Goal: Task Accomplishment & Management: Manage account settings

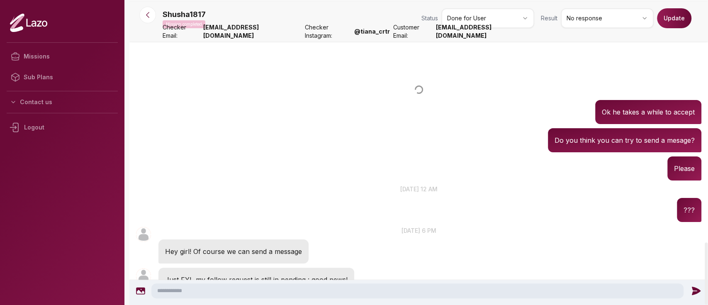
click at [153, 19] on button at bounding box center [147, 15] width 17 height 17
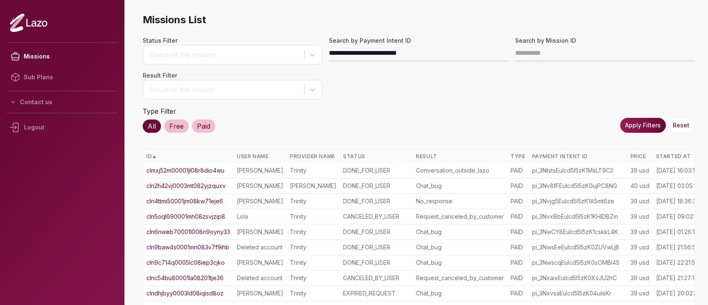
type input "**********"
click at [654, 123] on button "Apply Filters" at bounding box center [643, 125] width 46 height 15
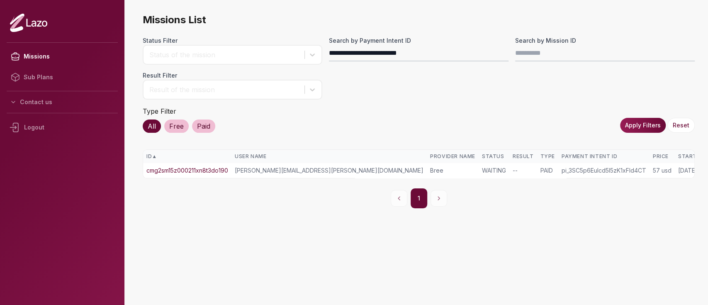
click at [202, 166] on link "cmg2sm15z000211xn8t3do190" at bounding box center [187, 170] width 82 height 8
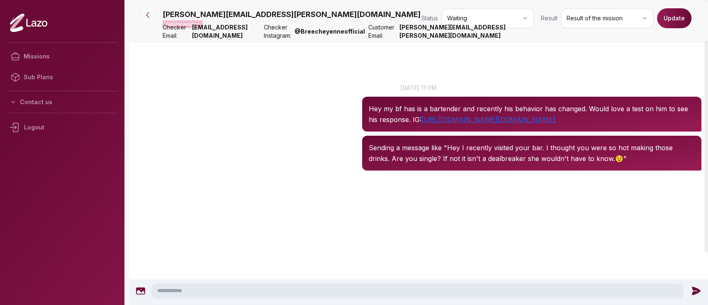
click at [152, 19] on button at bounding box center [147, 15] width 17 height 17
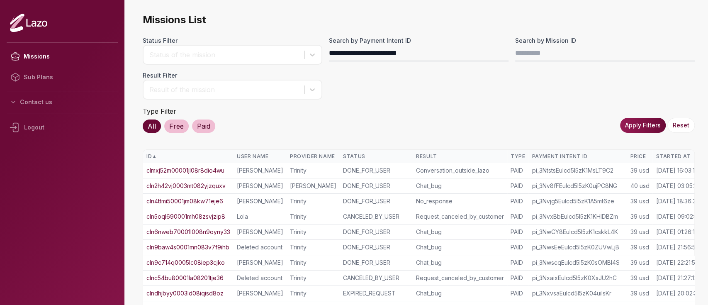
type input "**********"
click at [624, 127] on button "Apply Filters" at bounding box center [643, 125] width 46 height 15
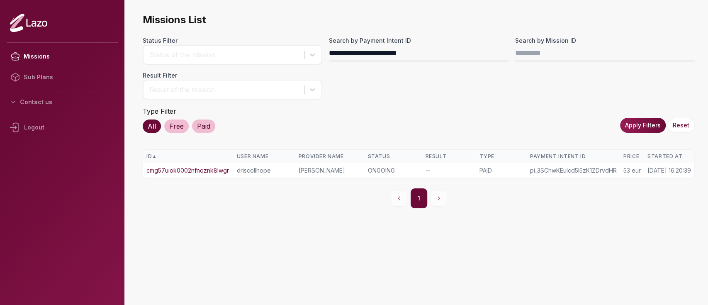
click at [196, 172] on link "cmg57uiok0002nfnqznk8lwgr" at bounding box center [187, 170] width 83 height 8
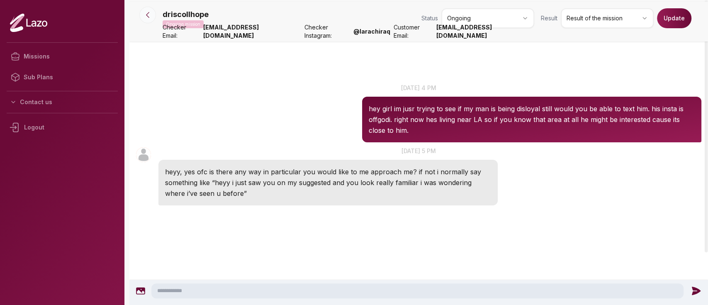
click at [146, 14] on icon at bounding box center [147, 15] width 8 height 8
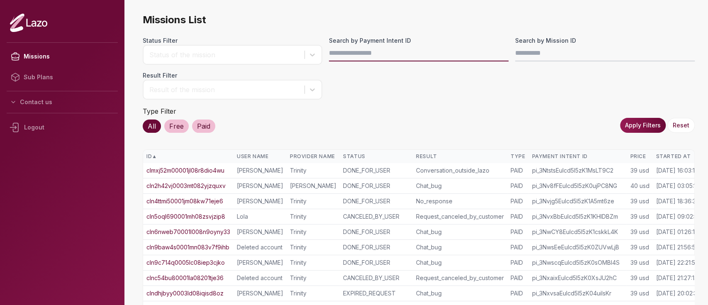
click at [370, 59] on input "Search by Payment Intent ID" at bounding box center [419, 53] width 180 height 17
paste input "**********"
type input "**********"
click at [646, 125] on button "Apply Filters" at bounding box center [643, 125] width 46 height 15
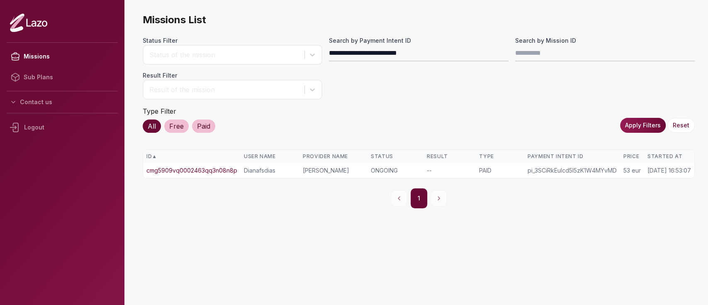
click at [194, 172] on link "cmg5909vq0002463qq3n08n8p" at bounding box center [191, 170] width 91 height 8
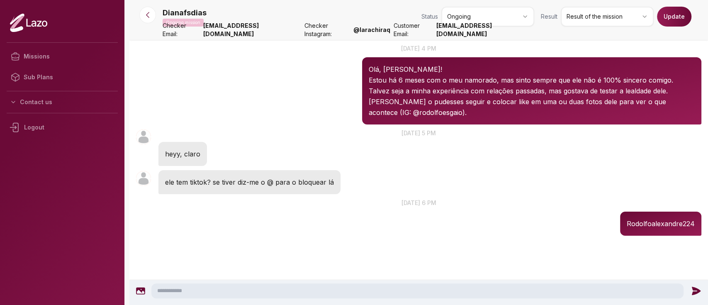
scroll to position [39, 0]
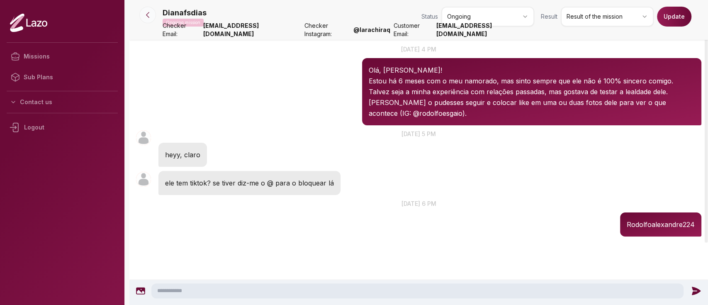
click at [149, 21] on button at bounding box center [147, 15] width 17 height 17
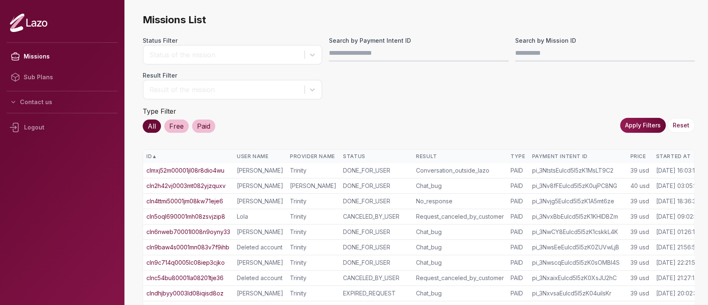
click at [668, 156] on div "Started At" at bounding box center [678, 156] width 45 height 7
click at [668, 156] on div "Started At ▲" at bounding box center [678, 156] width 45 height 7
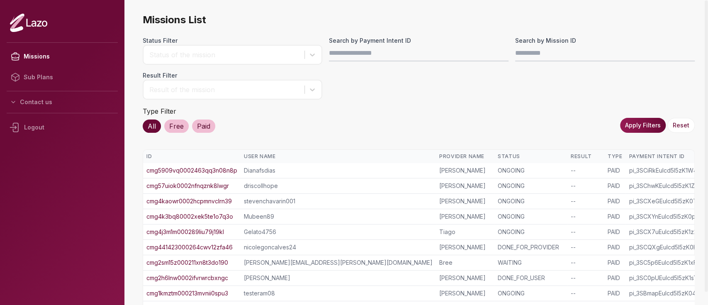
scroll to position [202, 0]
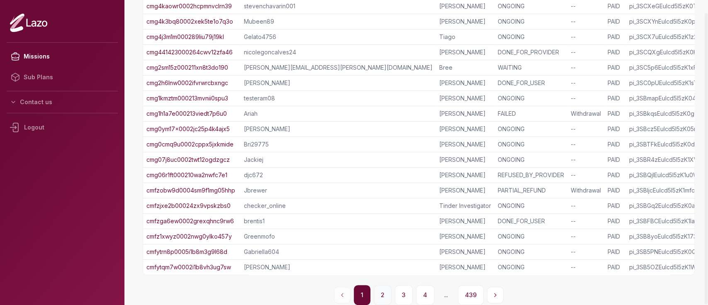
click at [388, 289] on button "2" at bounding box center [383, 295] width 18 height 20
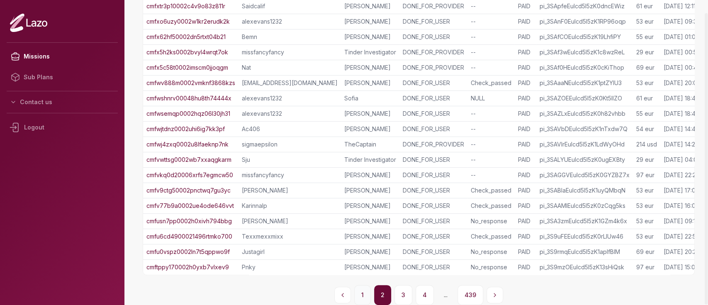
click at [355, 294] on button "1" at bounding box center [362, 295] width 17 height 20
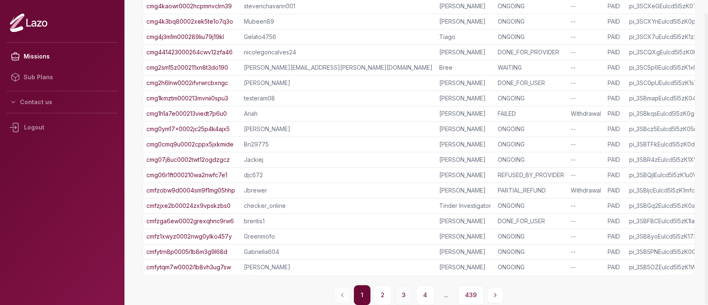
click at [404, 296] on button "3" at bounding box center [404, 295] width 18 height 20
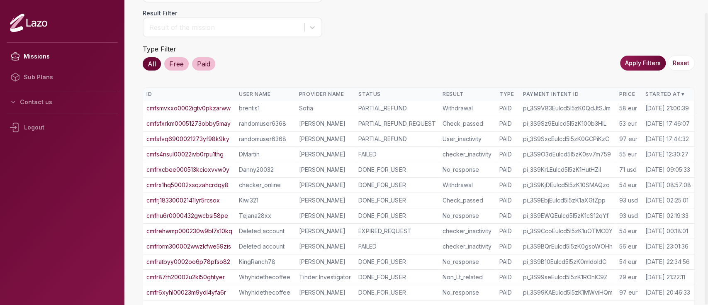
scroll to position [61, 0]
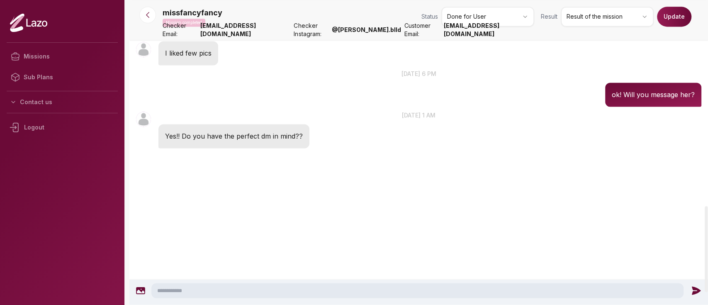
scroll to position [731, 0]
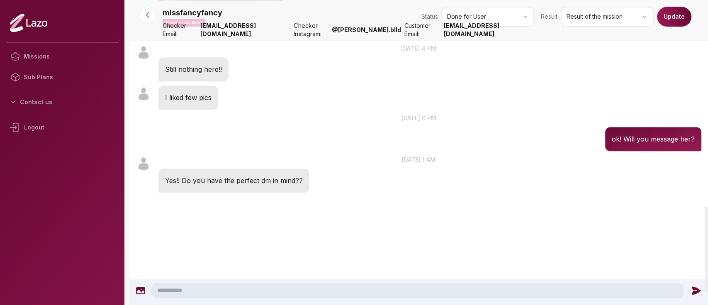
click at [591, 27] on div "missfancyfancy Mission completed Status Done for User Result Result of the miss…" at bounding box center [432, 18] width 539 height 23
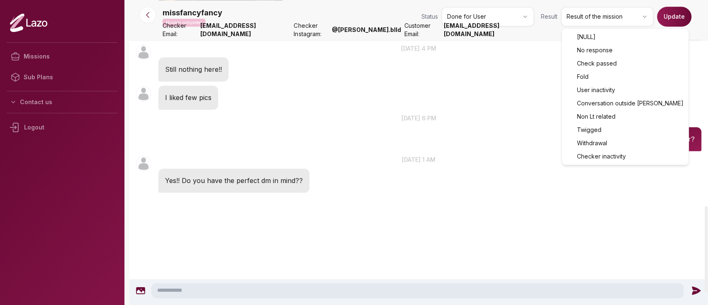
click at [590, 24] on html "Missions Sub Plans Contact us Logout missfancyfancy Mission completed Status Do…" at bounding box center [354, 152] width 708 height 305
click at [614, 20] on html "Missions Sub Plans Contact us Logout missfancyfancy Mission completed Status Do…" at bounding box center [354, 152] width 708 height 305
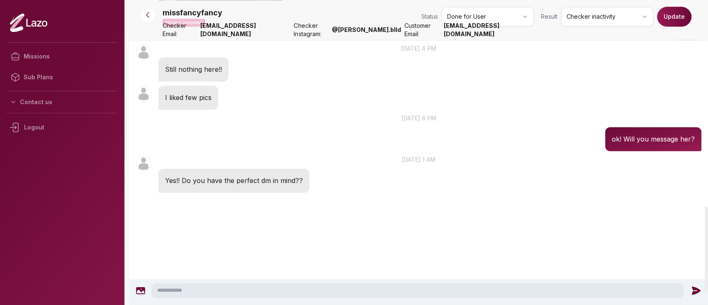
click at [673, 11] on button "Update" at bounding box center [674, 17] width 34 height 20
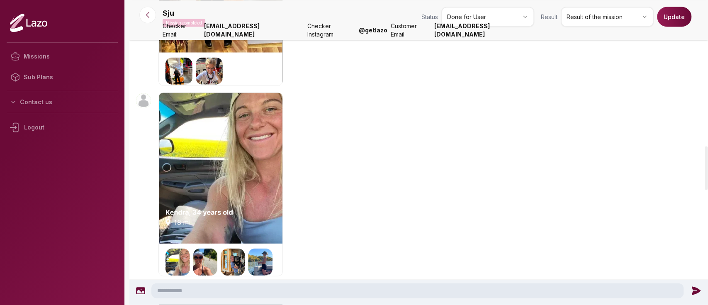
scroll to position [1019, 0]
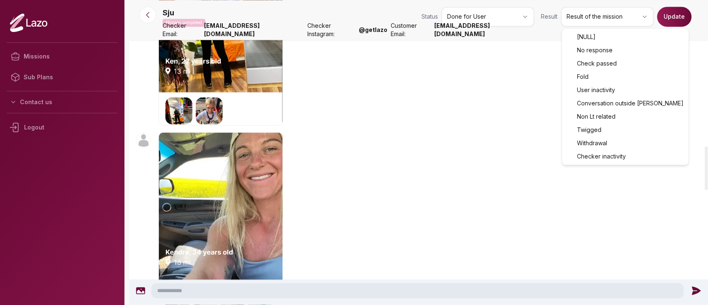
click at [587, 20] on html "Missions Sub Plans Contact us Logout Sju Mission completed Status Done for User…" at bounding box center [354, 152] width 708 height 305
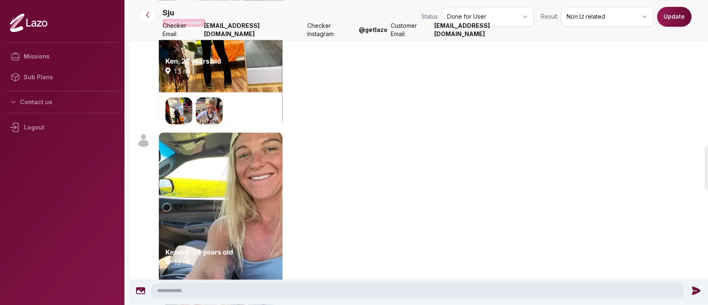
click at [681, 22] on button "Update" at bounding box center [674, 17] width 34 height 20
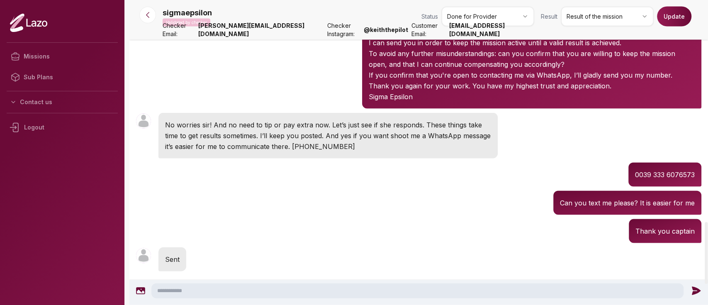
scroll to position [1103, 0]
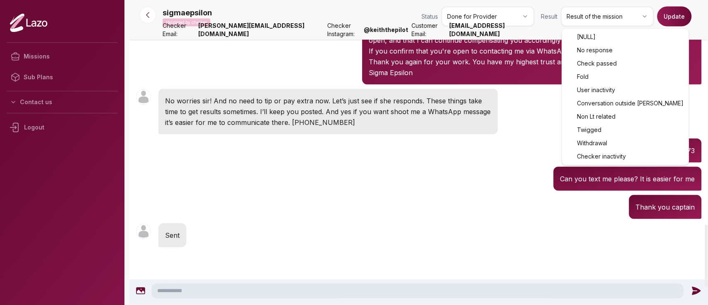
click at [612, 13] on html "Missions Sub Plans Contact us Logout sigmaepsilon Validated by checker Status D…" at bounding box center [354, 152] width 708 height 305
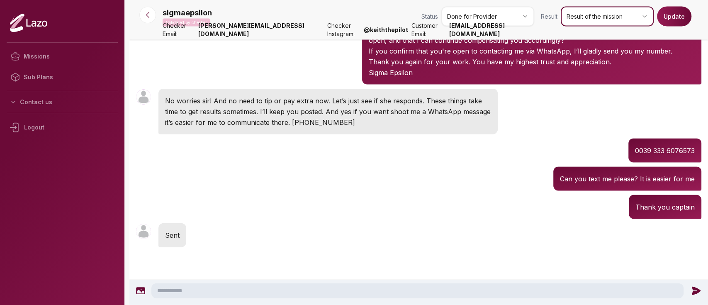
click at [451, 167] on html "Missions Sub Plans Contact us Logout sigmaepsilon Validated by checker Status D…" at bounding box center [354, 152] width 708 height 305
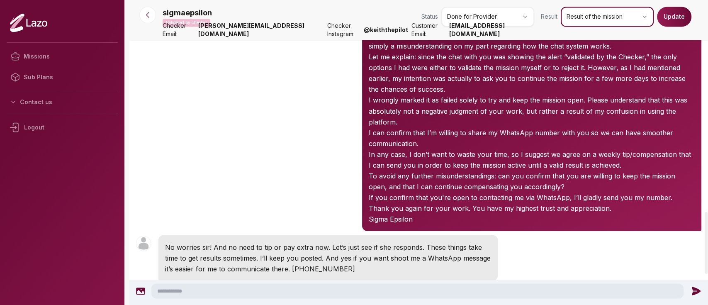
scroll to position [1074, 0]
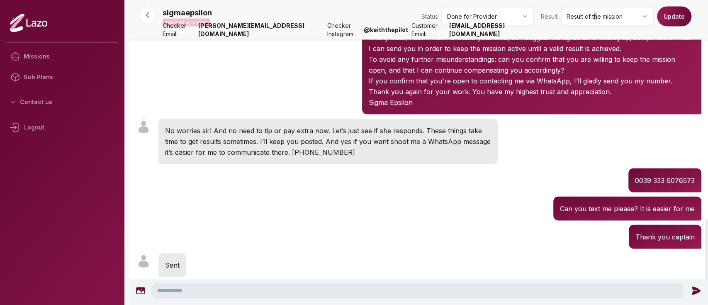
drag, startPoint x: 596, startPoint y: 27, endPoint x: 592, endPoint y: 39, distance: 12.7
click at [592, 39] on nav "sigmaepsilon Validated by checker Status Done for Provider Result Result of the…" at bounding box center [418, 20] width 578 height 40
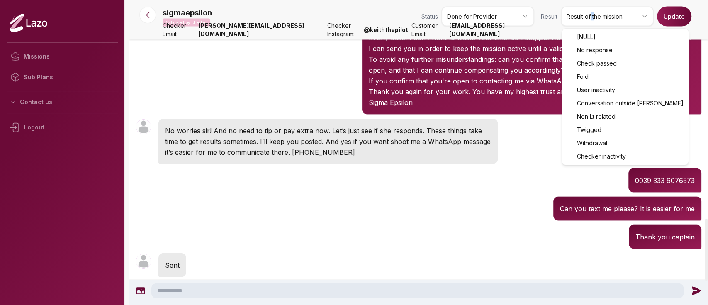
click at [611, 11] on html "Missions Sub Plans Contact us Logout sigmaepsilon Validated by checker Status D…" at bounding box center [354, 152] width 708 height 305
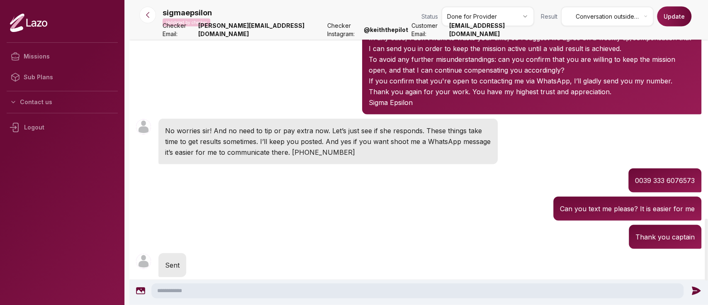
drag, startPoint x: 670, startPoint y: 31, endPoint x: 670, endPoint y: 25, distance: 5.8
click at [670, 25] on nav "sigmaepsilon Validated by checker Status Done for Provider Result Conversation …" at bounding box center [418, 20] width 578 height 40
click at [670, 25] on button "Update" at bounding box center [674, 17] width 34 height 20
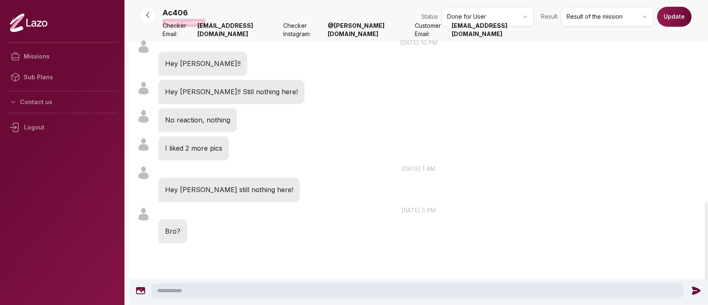
scroll to position [786, 0]
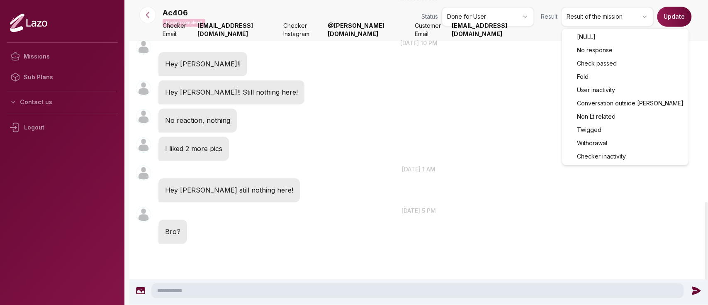
click at [629, 13] on html "Missions Sub Plans Contact us Logout Ac406 Mission completed Status Done for Us…" at bounding box center [354, 152] width 708 height 305
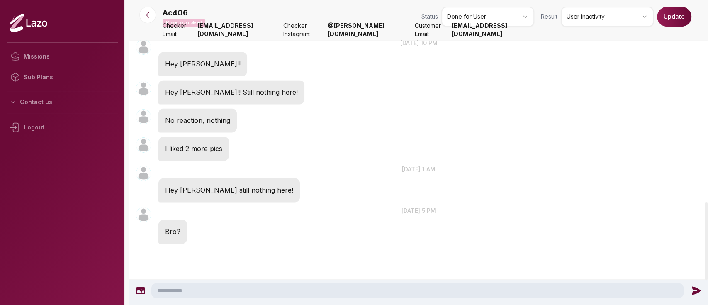
click at [666, 21] on button "Update" at bounding box center [674, 17] width 34 height 20
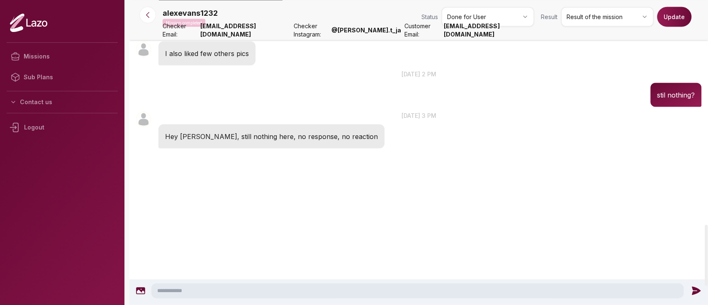
scroll to position [1125, 0]
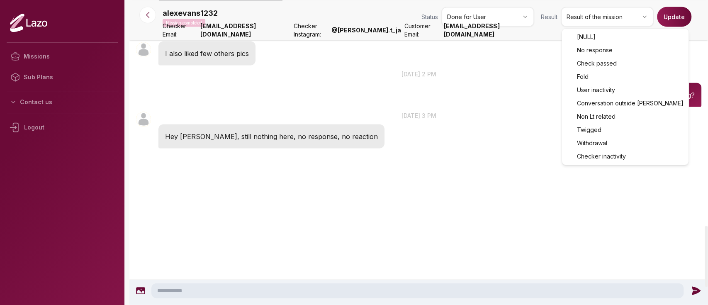
click at [588, 15] on html "Missions Sub Plans Contact us Logout alexevans1232 Mission completed Status Don…" at bounding box center [354, 152] width 708 height 305
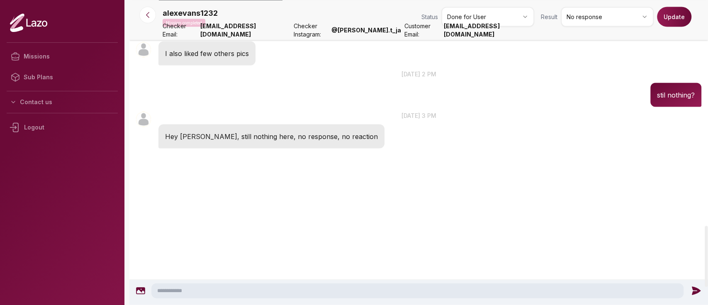
click at [669, 24] on button "Update" at bounding box center [674, 17] width 34 height 20
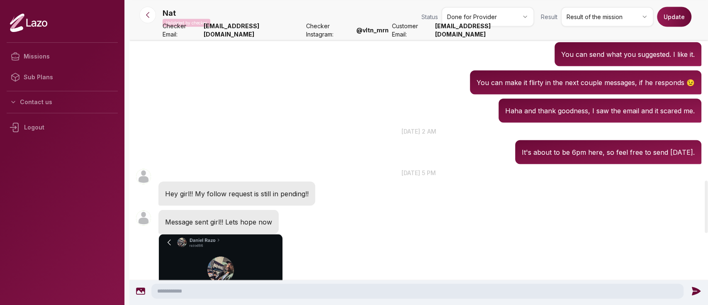
scroll to position [1052, 0]
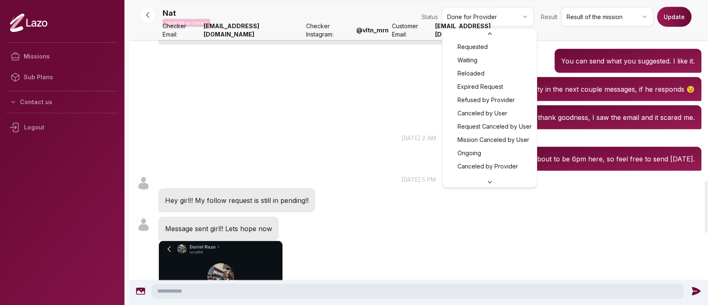
click at [497, 7] on html "Missions Sub Plans Contact us Logout Nat Validated by checker Status Done for P…" at bounding box center [354, 152] width 708 height 305
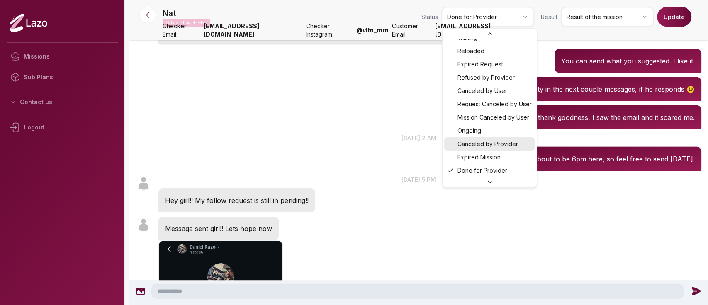
scroll to position [22, 0]
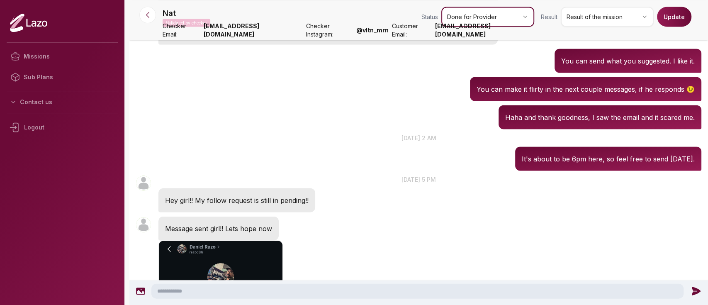
click at [614, 12] on html "Missions Sub Plans Contact us Logout Nat Validated by checker Status Done for P…" at bounding box center [354, 152] width 708 height 305
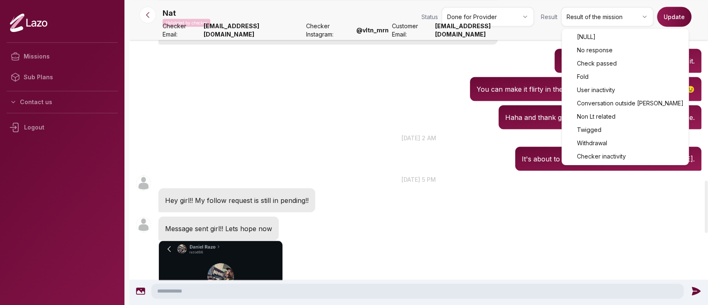
click at [614, 12] on html "Missions Sub Plans Contact us Logout Nat Validated by checker Status Done for P…" at bounding box center [354, 152] width 708 height 305
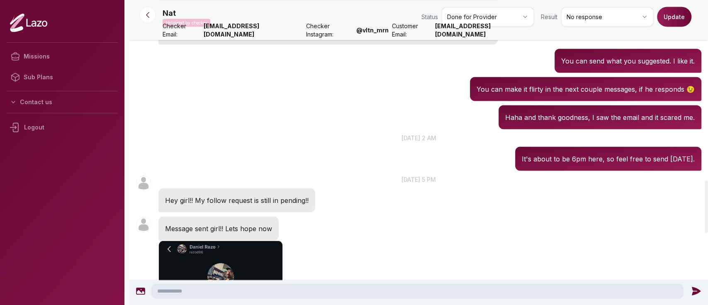
click at [673, 17] on button "Update" at bounding box center [674, 17] width 34 height 20
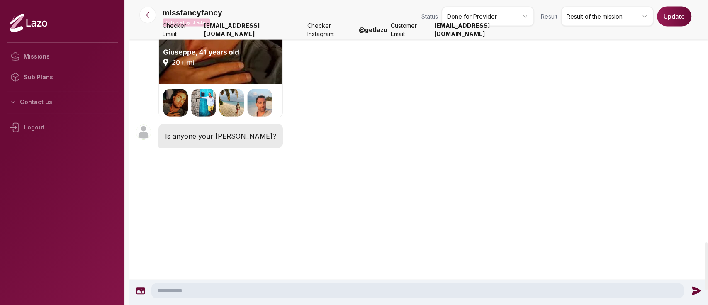
scroll to position [1549, 0]
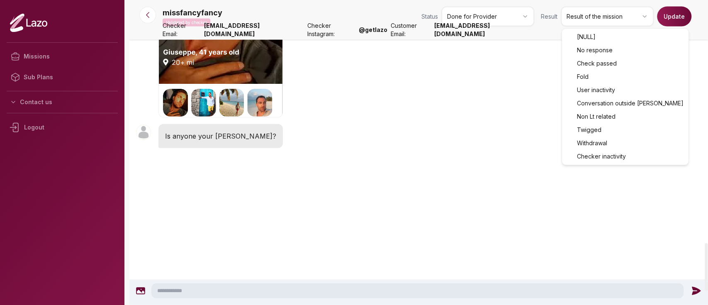
click at [579, 18] on html "Missions Sub Plans Contact us Logout missfancyfancy Validated by checker Status…" at bounding box center [354, 152] width 708 height 305
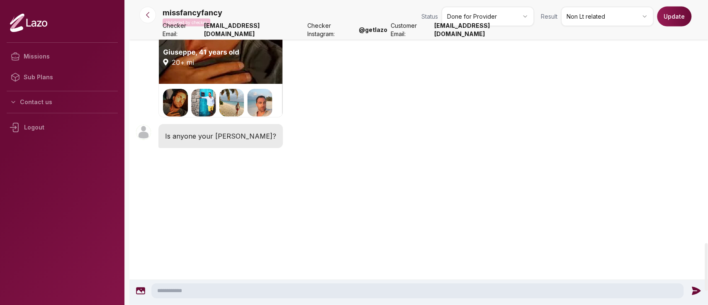
click at [668, 25] on button "Update" at bounding box center [674, 17] width 34 height 20
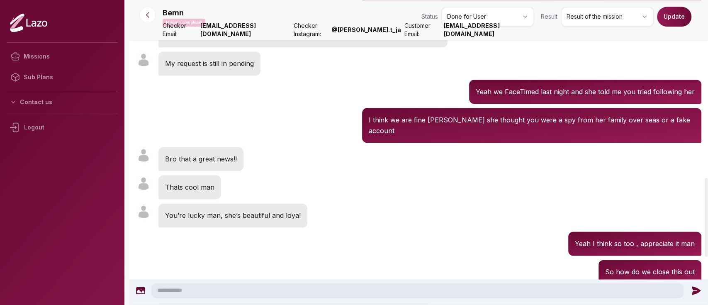
scroll to position [723, 0]
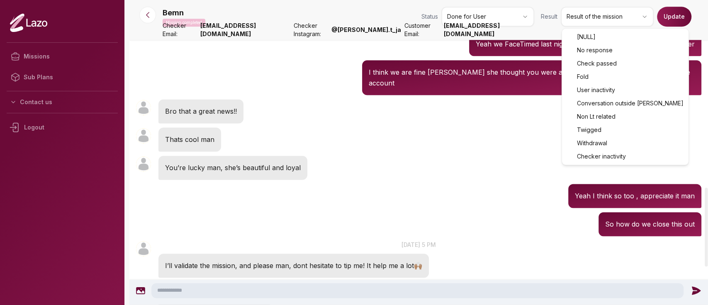
click at [609, 15] on html "Missions Sub Plans Contact us Logout Bemn Mission completed Status Done for Use…" at bounding box center [354, 152] width 708 height 305
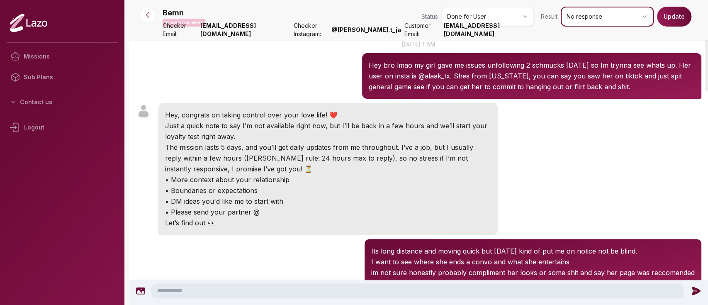
scroll to position [0, 0]
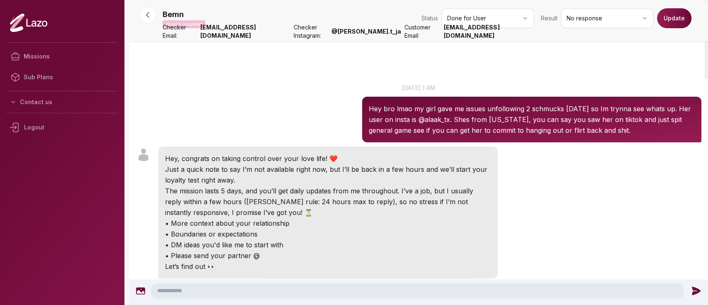
click at [676, 19] on button "Update" at bounding box center [674, 18] width 34 height 20
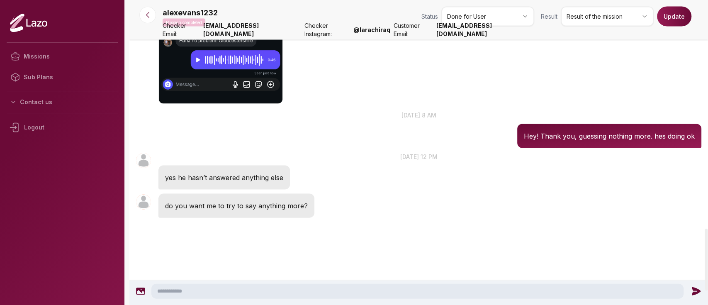
scroll to position [1124, 0]
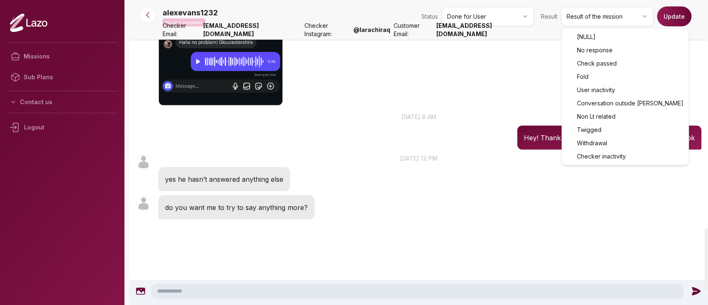
click at [595, 17] on html "Missions Sub Plans Contact us Logout alexevans1232 Mission completed Status Don…" at bounding box center [354, 152] width 708 height 305
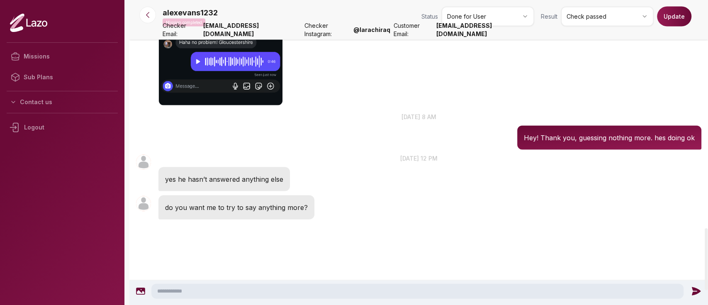
click at [673, 25] on button "Update" at bounding box center [674, 17] width 34 height 20
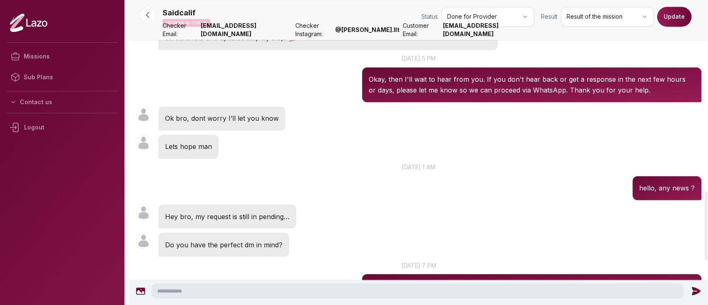
scroll to position [851, 0]
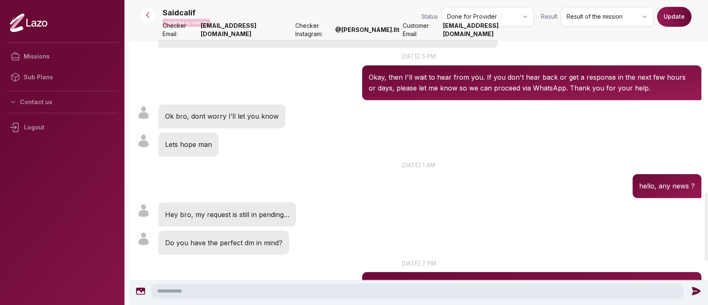
click at [600, 24] on html "Missions Sub Plans Contact us Logout Saidcalif Validated by checker Status Done…" at bounding box center [354, 152] width 708 height 305
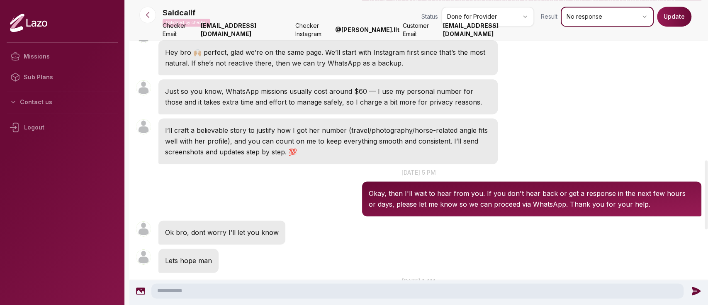
scroll to position [710, 0]
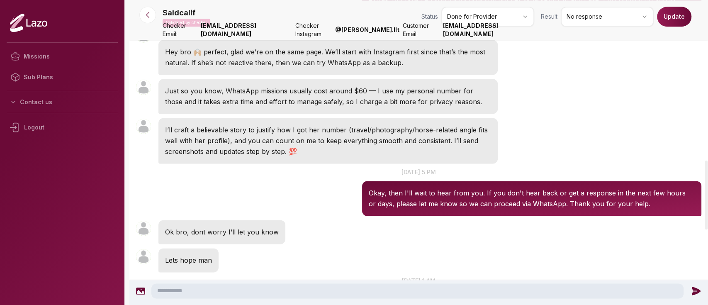
click at [672, 16] on button "Update" at bounding box center [674, 17] width 34 height 20
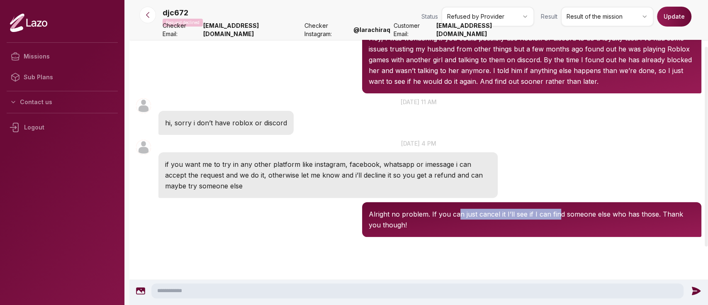
drag, startPoint x: 457, startPoint y: 211, endPoint x: 557, endPoint y: 211, distance: 99.9
click at [557, 211] on p "Alright no problem. If you can just cancel it I’ll see if I can find someone el…" at bounding box center [532, 220] width 326 height 22
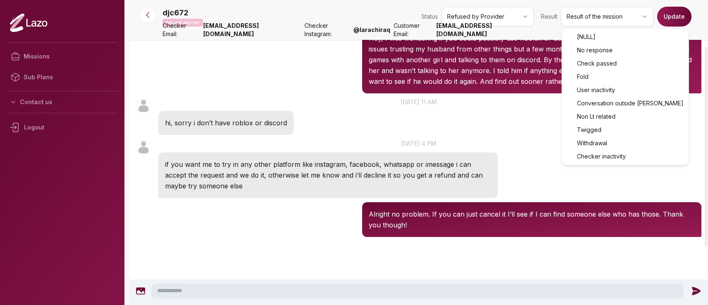
click at [623, 17] on html "Missions Sub Plans Contact us Logout djc672 Request declined Status Refused by …" at bounding box center [354, 152] width 708 height 305
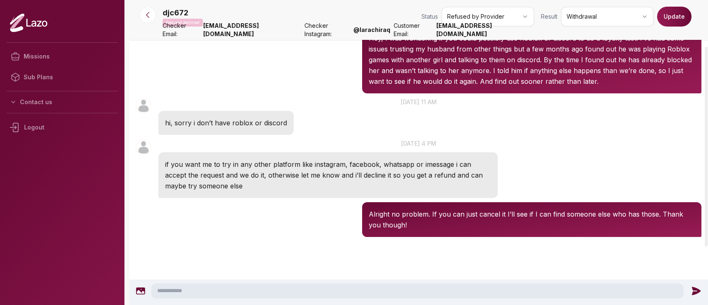
click at [680, 18] on button "Update" at bounding box center [674, 17] width 34 height 20
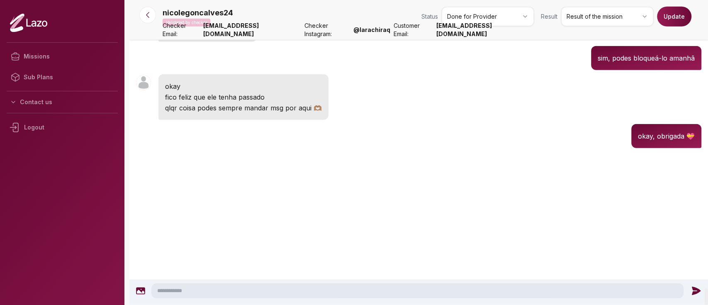
scroll to position [5957, 0]
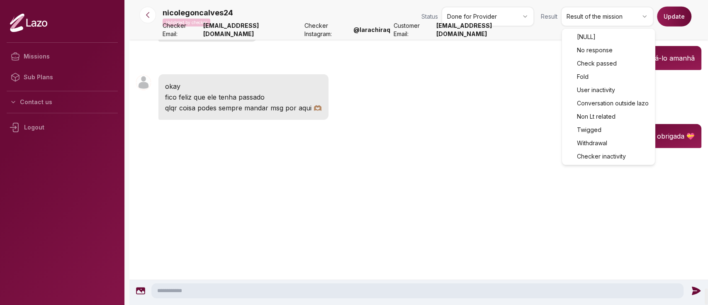
click at [620, 20] on html "Missions Sub Plans Contact us Logout nicolegoncalves24 Validated by checker Sta…" at bounding box center [354, 152] width 708 height 305
click at [610, 21] on html "Missions Sub Plans Contact us Logout nicolegoncalves24 Validated by checker Sta…" at bounding box center [354, 152] width 708 height 305
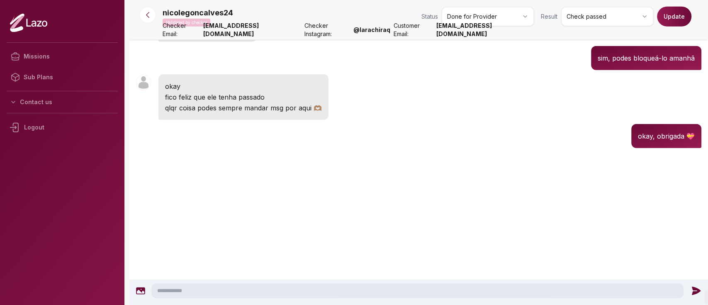
click at [675, 15] on button "Update" at bounding box center [674, 17] width 34 height 20
click at [680, 18] on button "Update" at bounding box center [674, 17] width 34 height 20
